Goal: Task Accomplishment & Management: Manage account settings

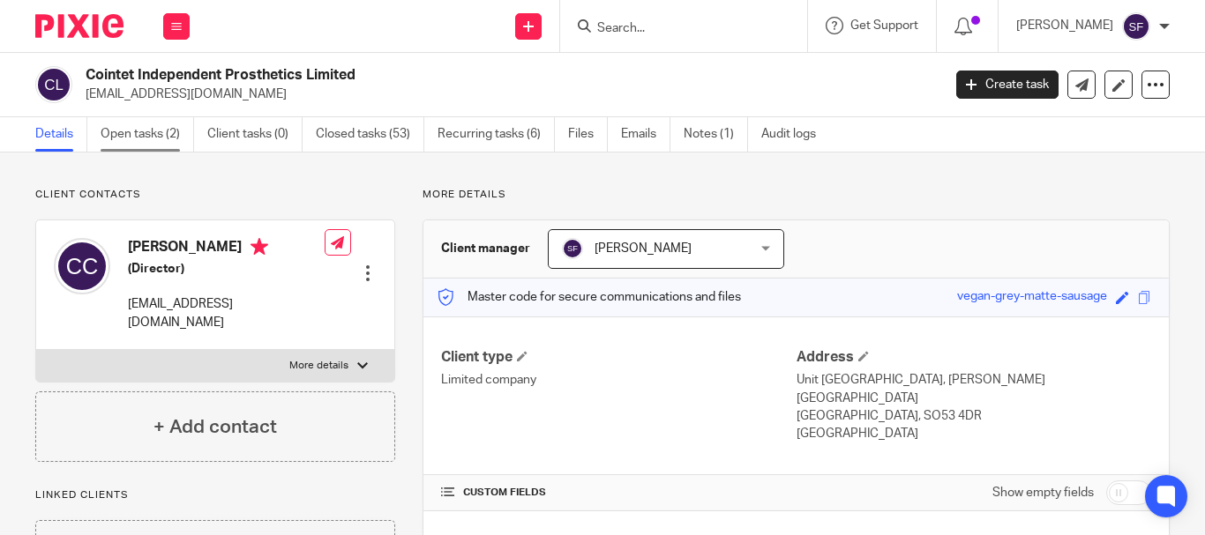
click at [131, 148] on link "Open tasks (2)" at bounding box center [147, 134] width 93 height 34
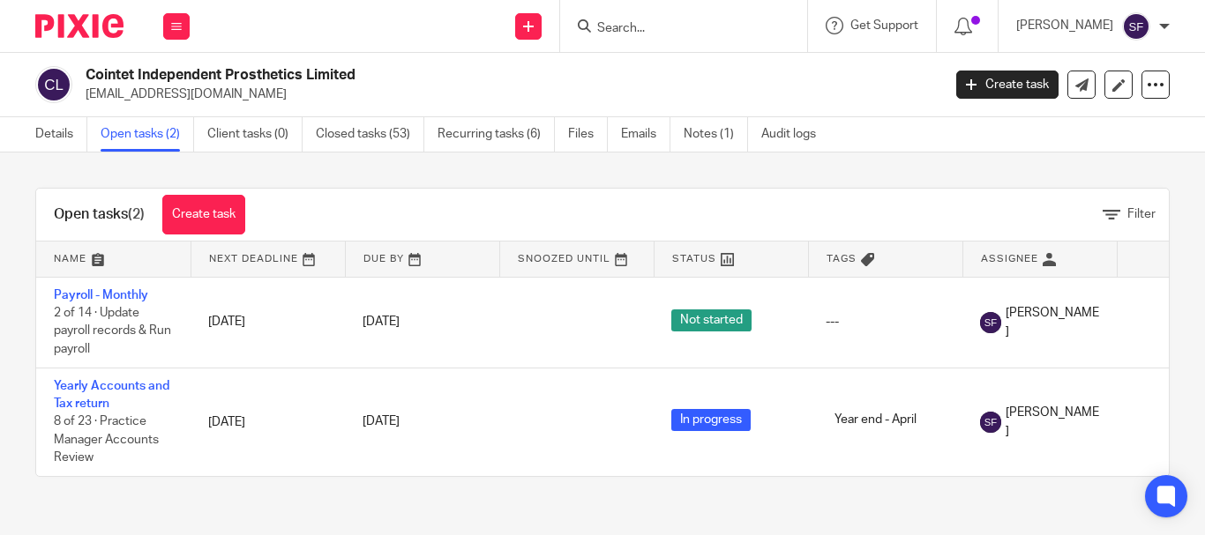
click at [184, 170] on div "Open tasks (2) Create task Filter Name Next Deadline Due By Snoozed Until Statu…" at bounding box center [602, 333] width 1205 height 360
click at [78, 133] on link "Details" at bounding box center [61, 134] width 52 height 34
